Goal: Find specific page/section: Find specific page/section

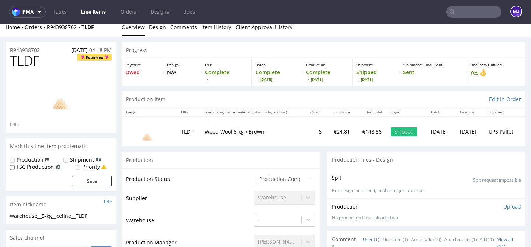
scroll to position [6, 0]
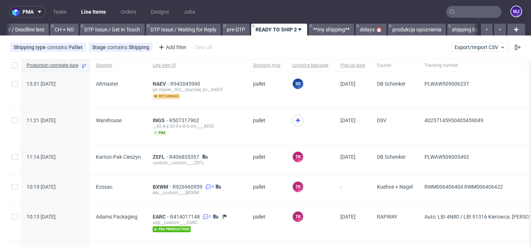
scroll to position [0, 1079]
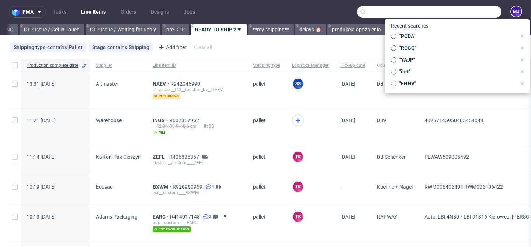
click at [462, 14] on input "text" at bounding box center [429, 12] width 145 height 12
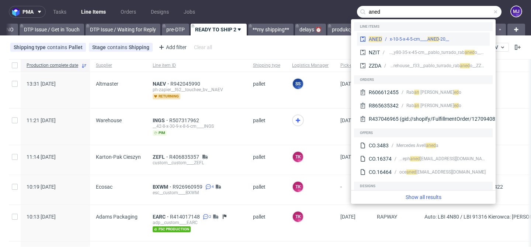
type input "aned"
click at [410, 39] on div "__20-x-10-5-x-4-5-cm____ ANED" at bounding box center [419, 39] width 59 height 7
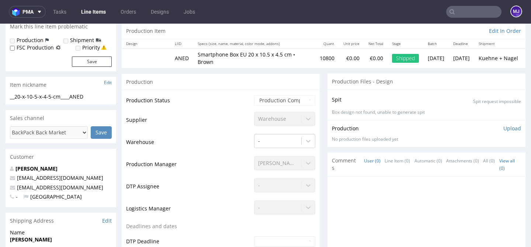
scroll to position [31, 0]
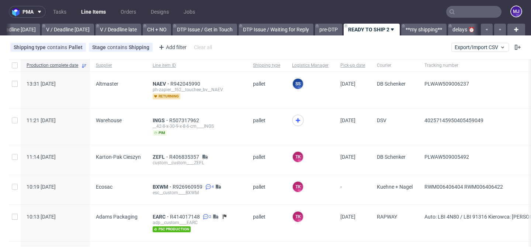
scroll to position [0, 1079]
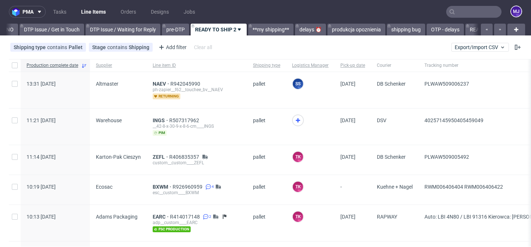
click at [459, 15] on input "text" at bounding box center [473, 12] width 55 height 12
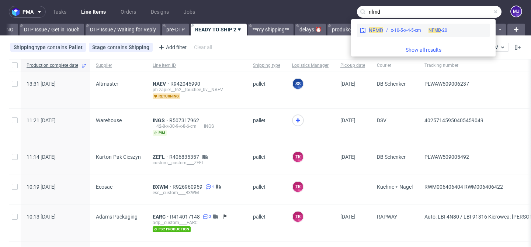
type input "nfmd"
click at [435, 32] on span "NFMD" at bounding box center [435, 30] width 13 height 5
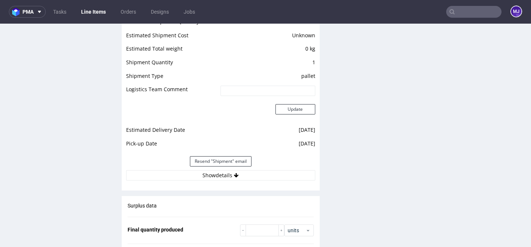
scroll to position [670, 0]
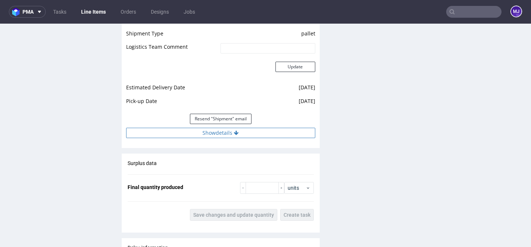
click at [203, 131] on button "Show details" at bounding box center [220, 133] width 189 height 10
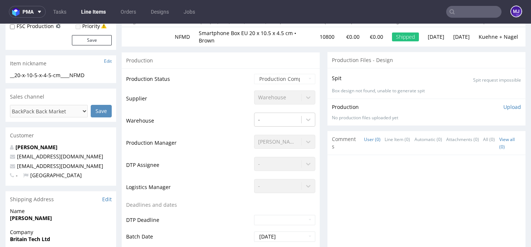
scroll to position [0, 0]
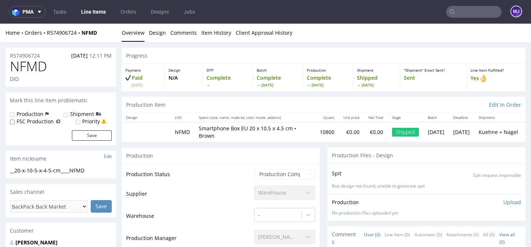
click at [211, 160] on div "Production" at bounding box center [221, 155] width 198 height 17
